Goal: Find specific page/section: Find specific page/section

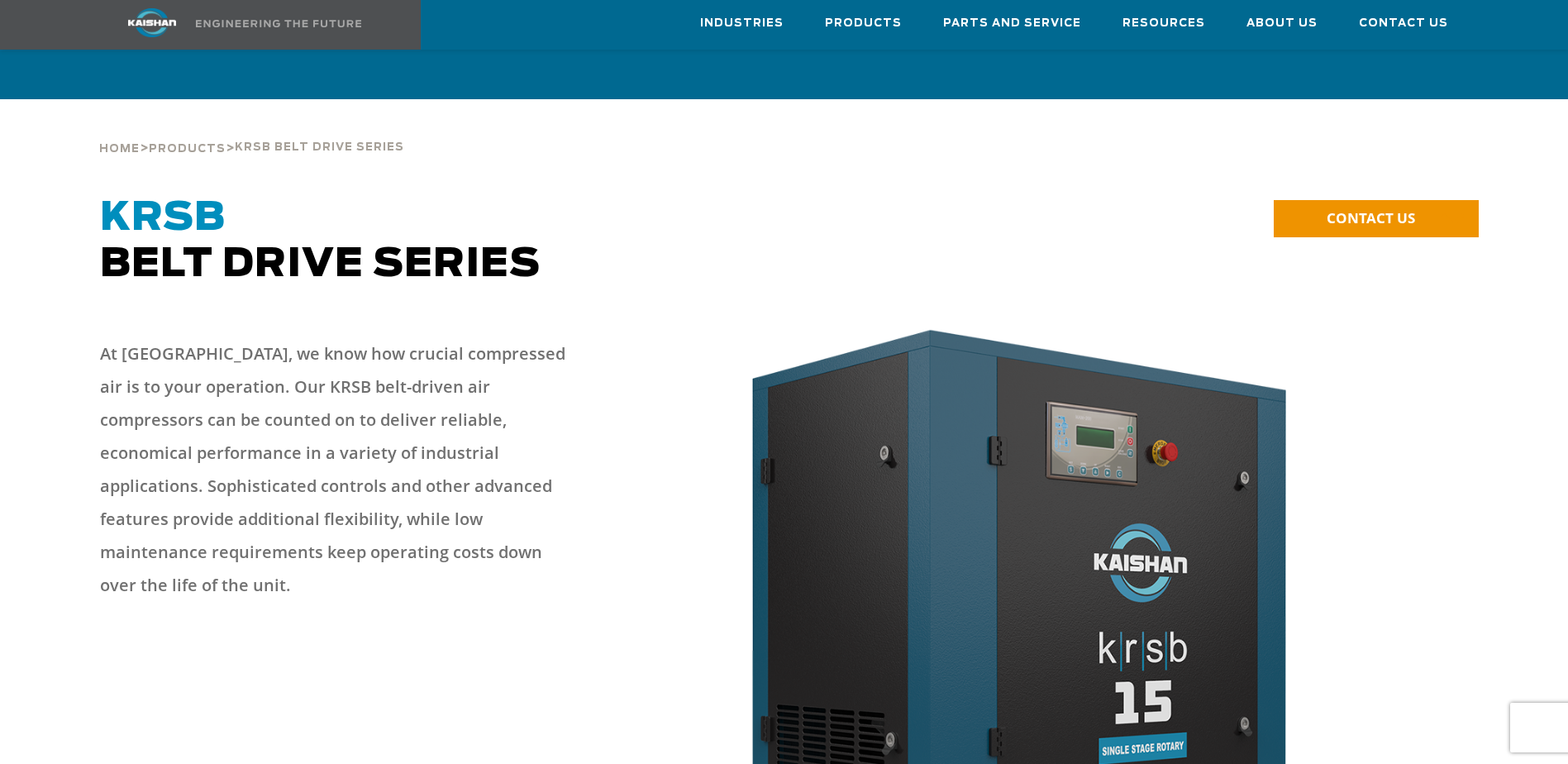
scroll to position [3472, 0]
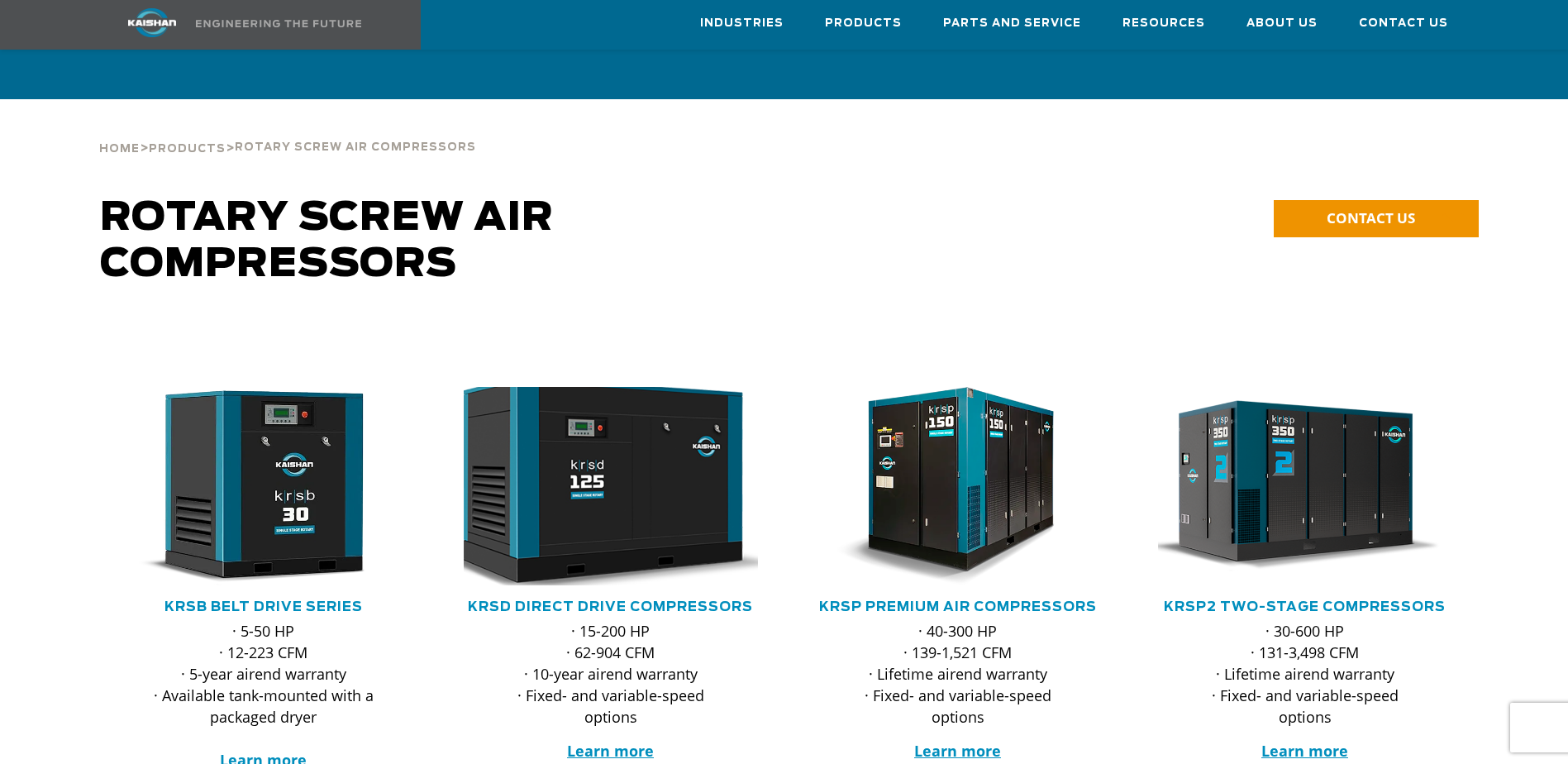
scroll to position [83, 0]
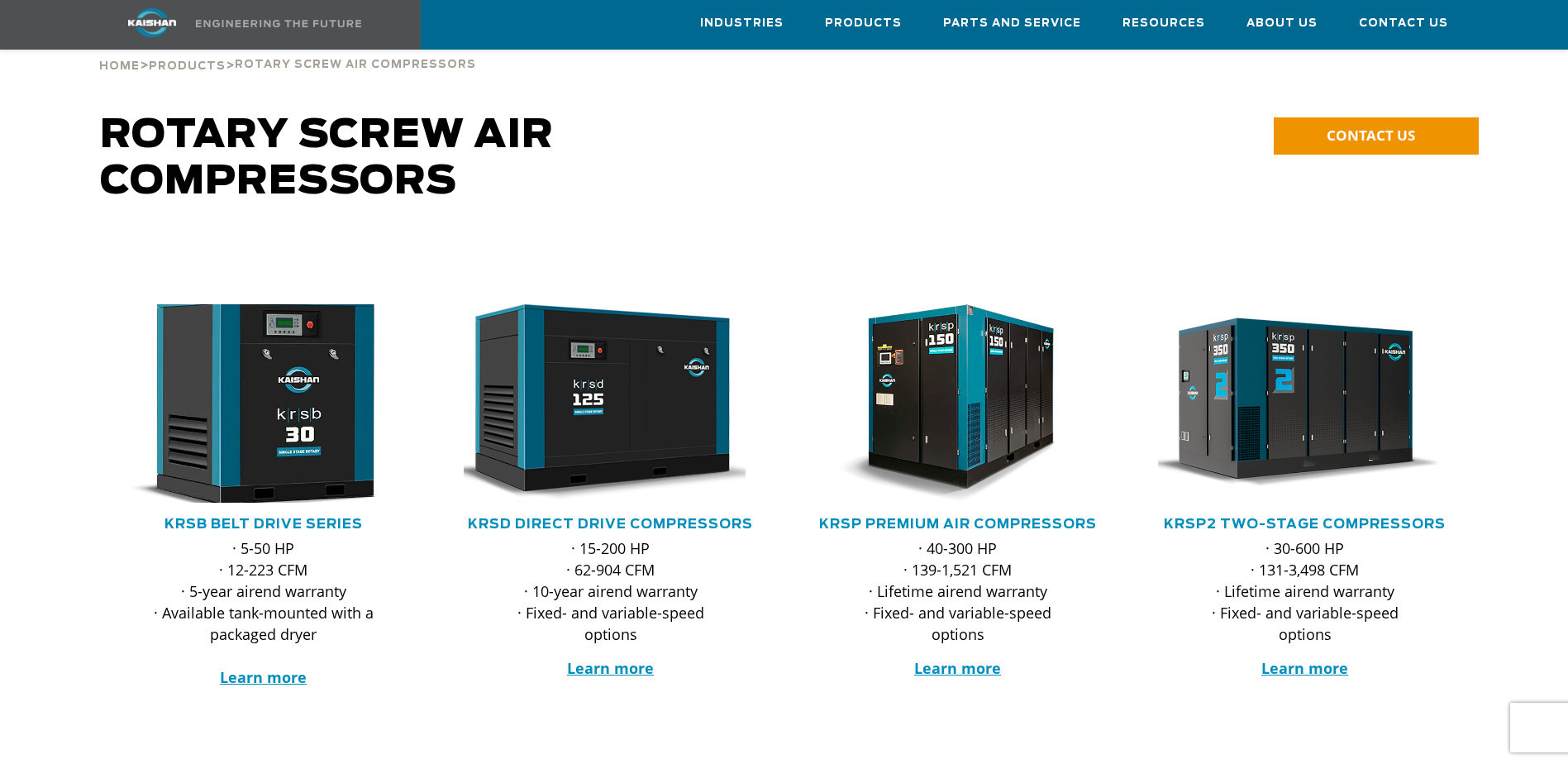
click at [266, 367] on img at bounding box center [251, 404] width 324 height 218
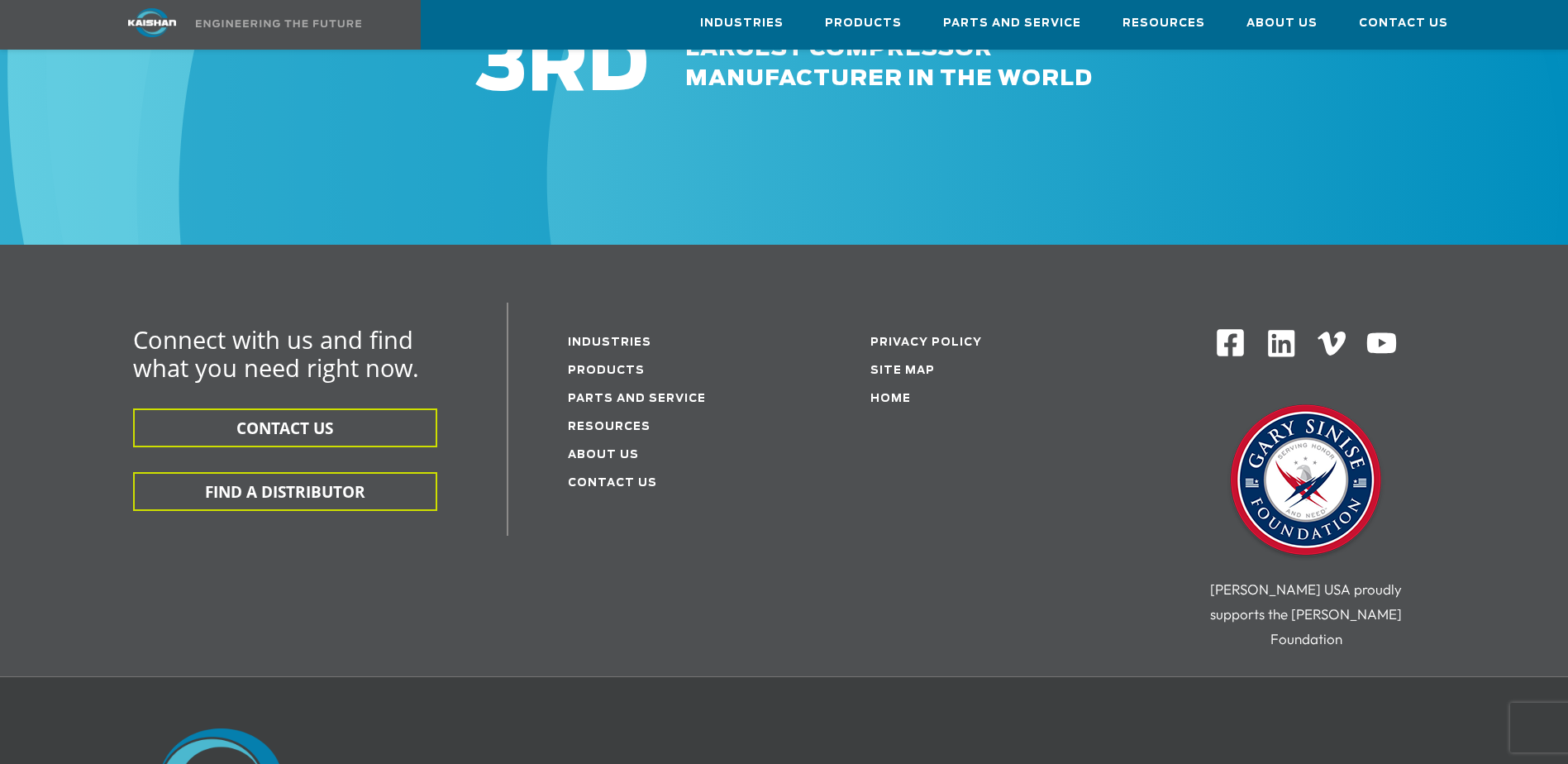
scroll to position [5043, 0]
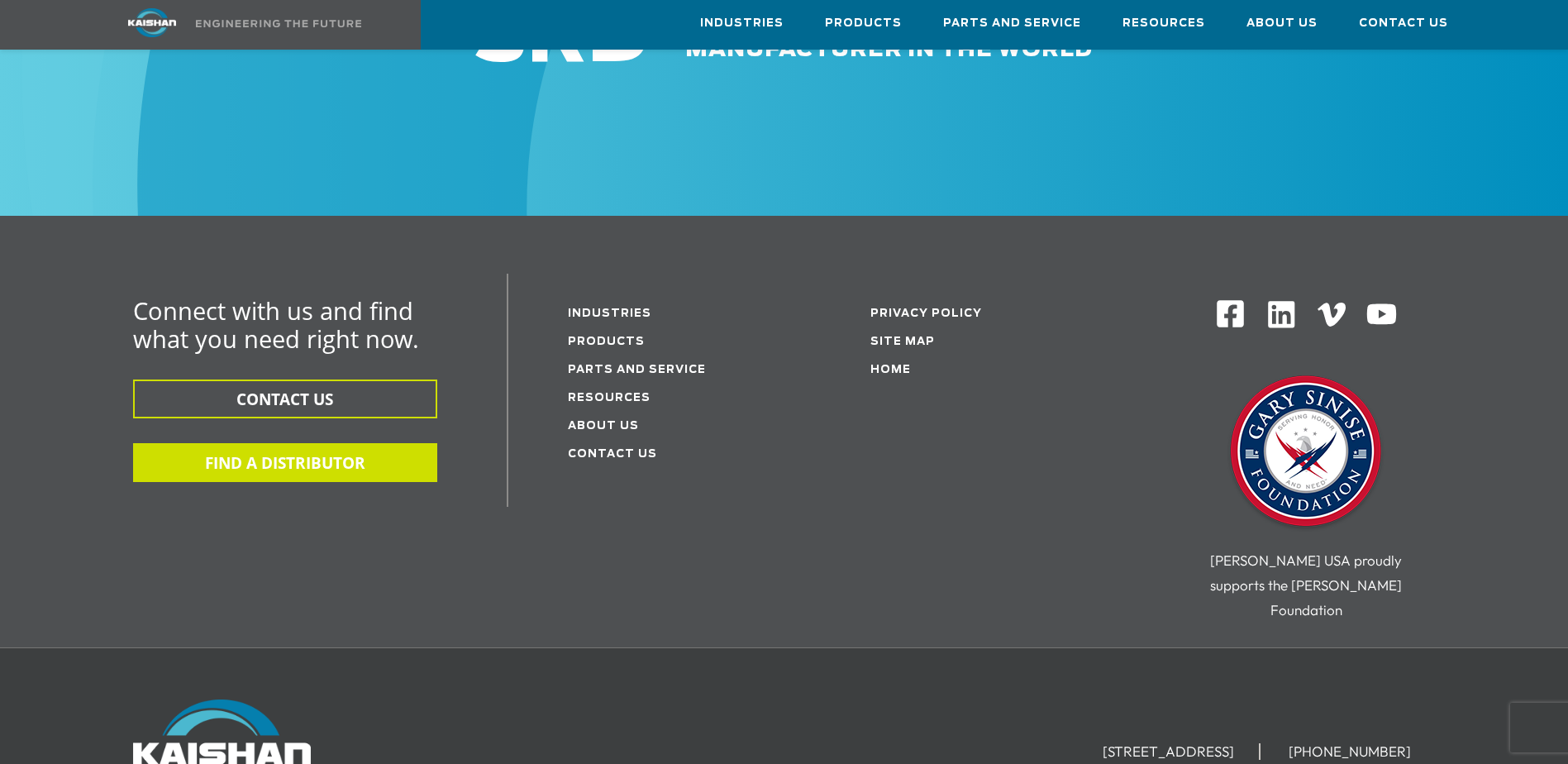
click at [287, 443] on button "FIND A DISTRIBUTOR" at bounding box center [285, 463] width 304 height 39
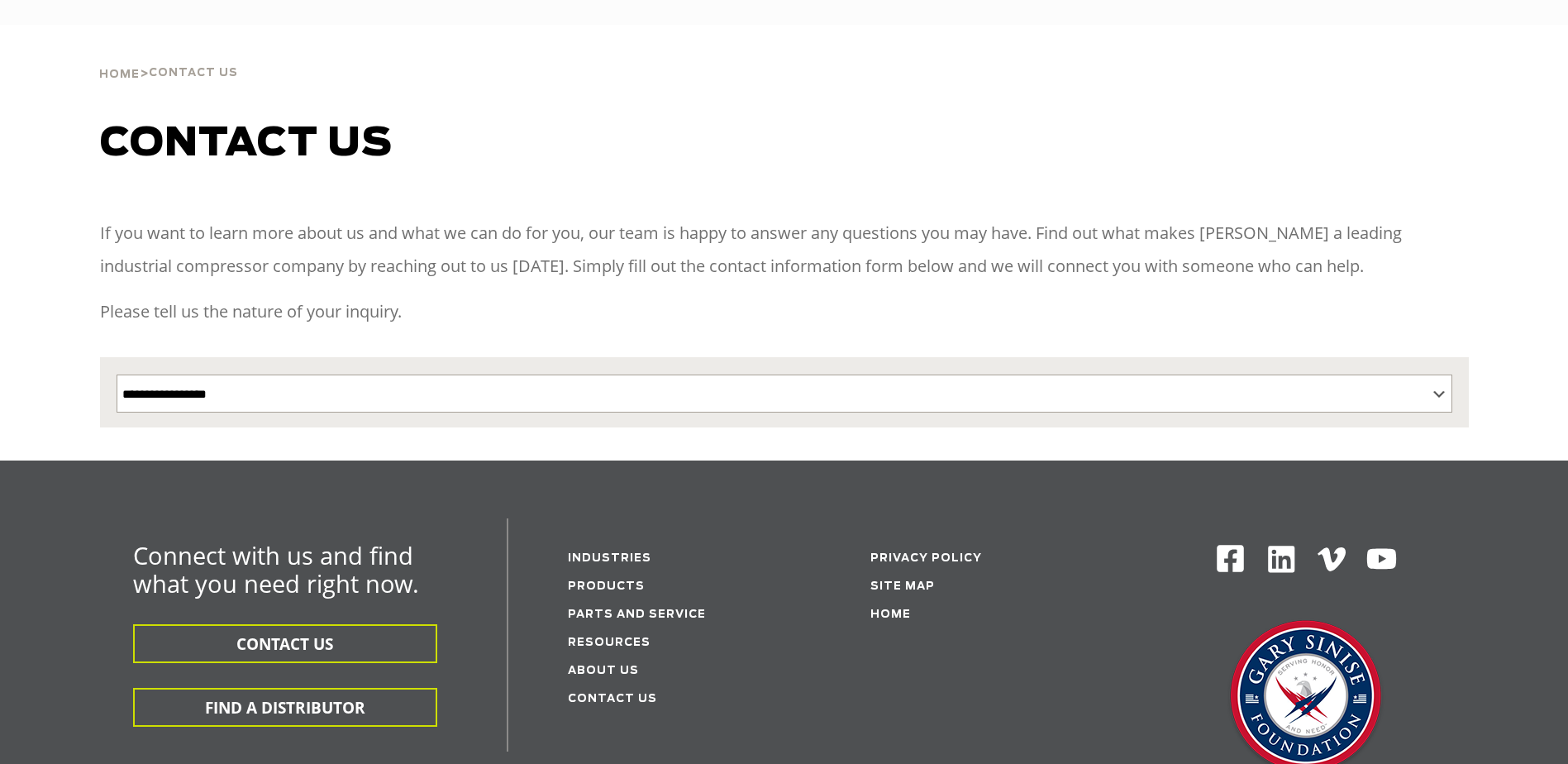
select select "**********"
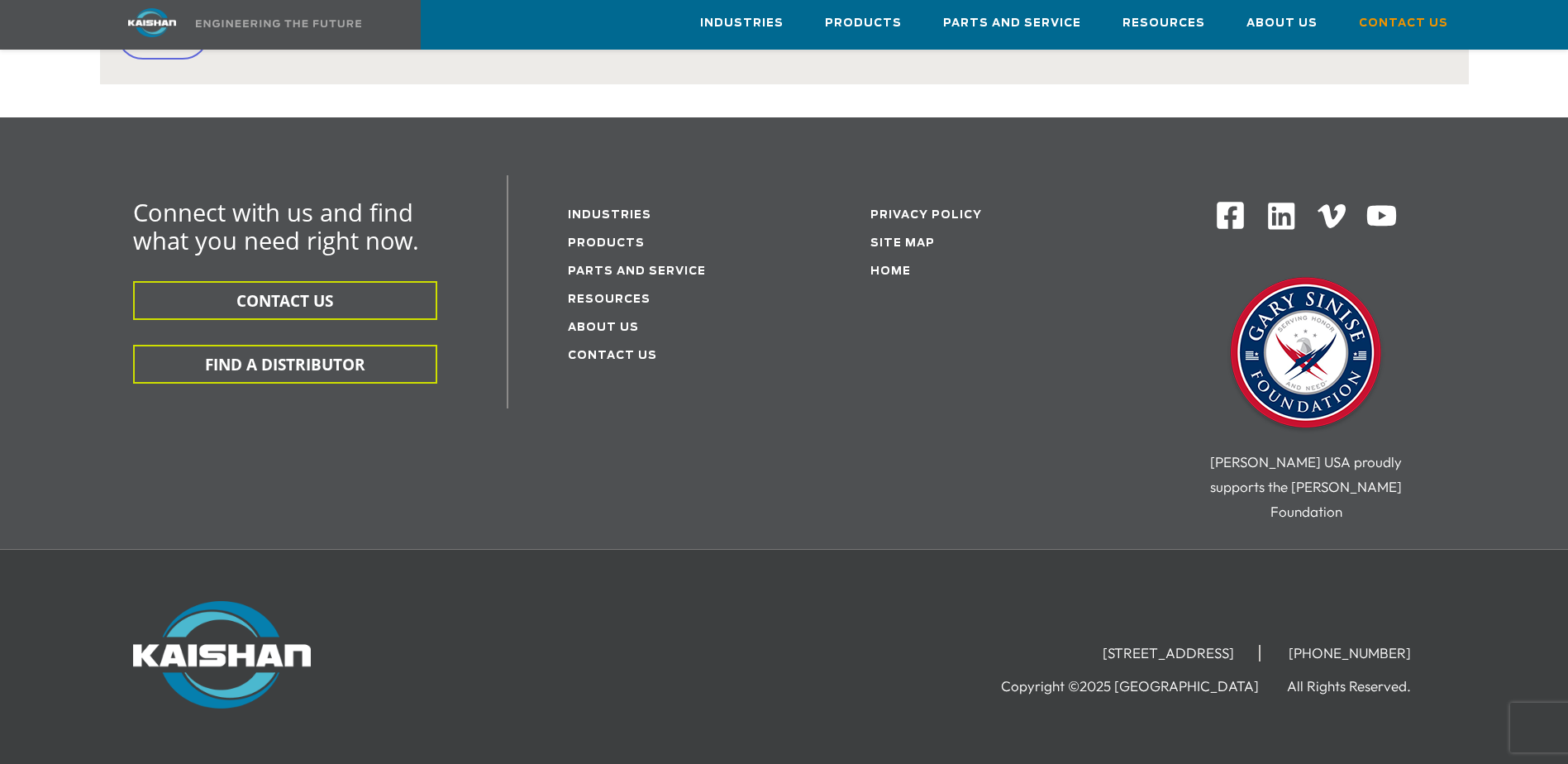
scroll to position [1042, 0]
